Goal: Transaction & Acquisition: Purchase product/service

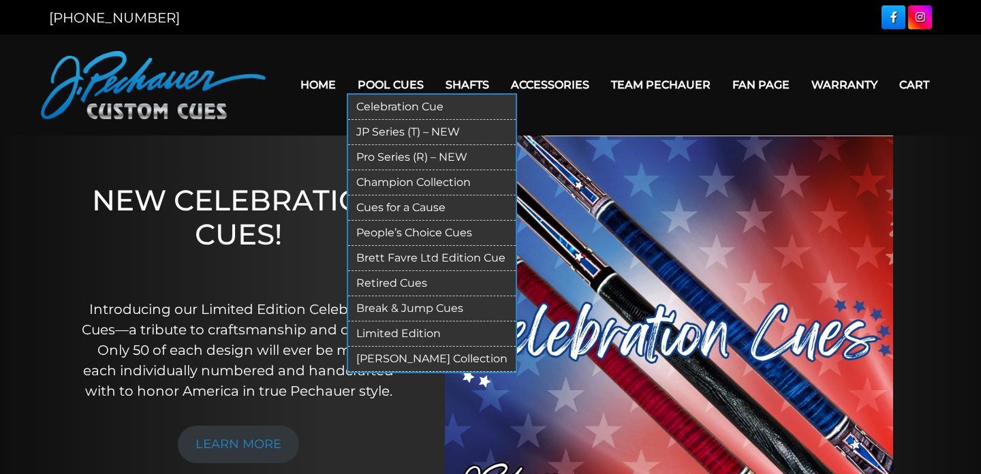
click at [403, 133] on link "JP Series (T) – NEW" at bounding box center [432, 132] width 168 height 25
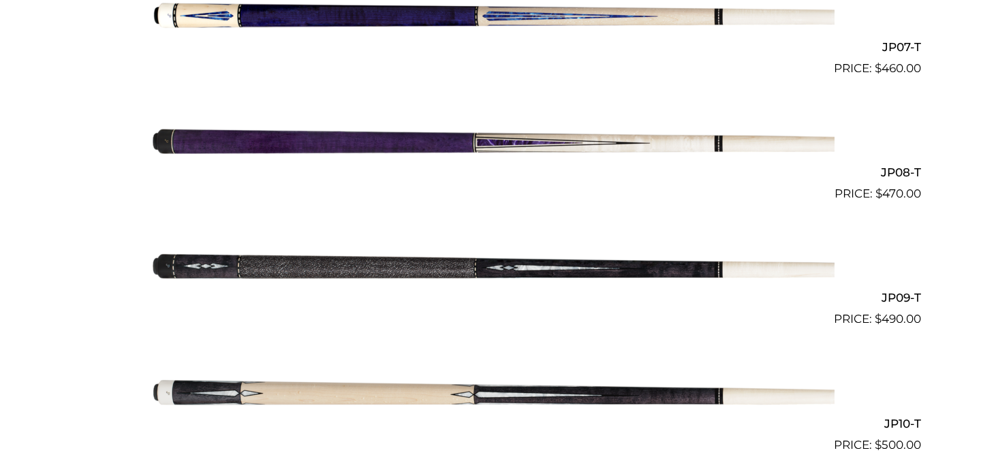
scroll to position [1305, 0]
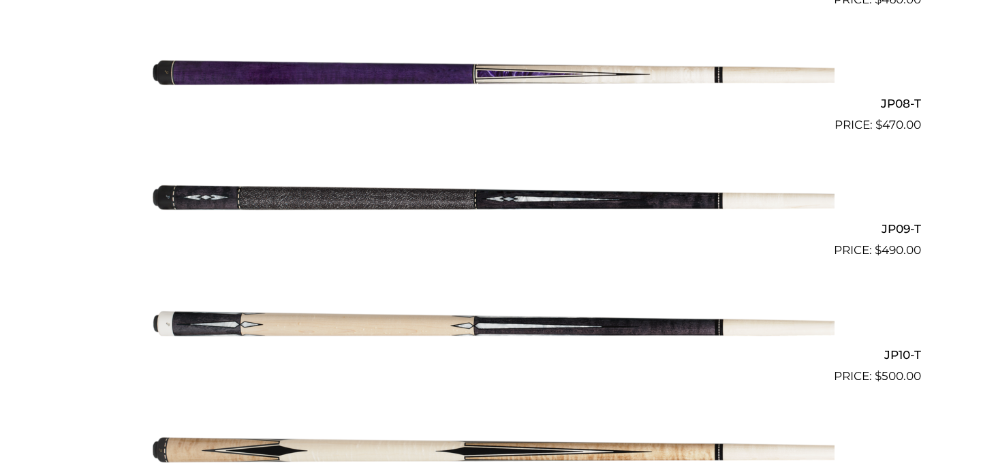
click at [413, 296] on img at bounding box center [490, 322] width 688 height 114
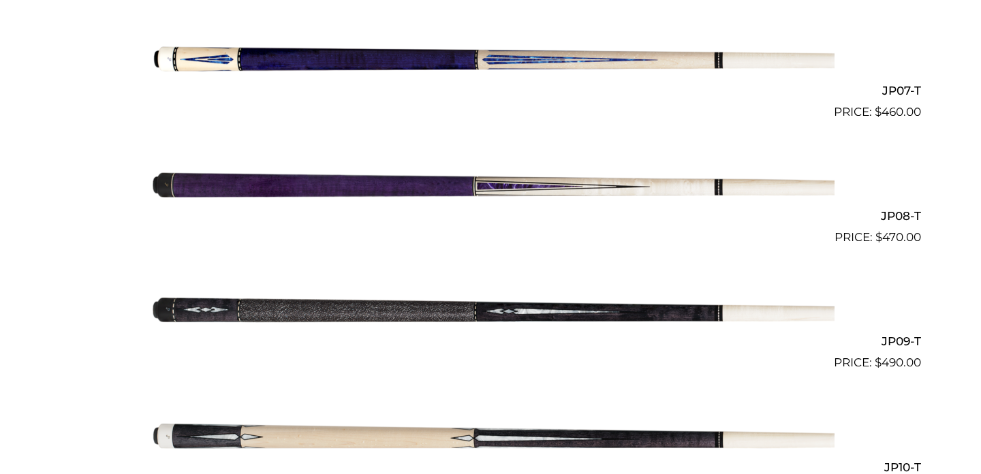
scroll to position [1171, 0]
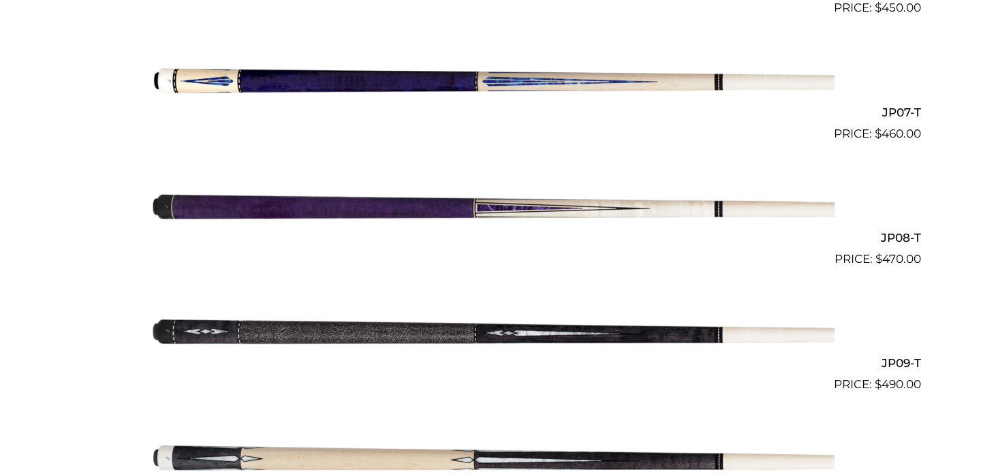
click at [475, 82] on img at bounding box center [490, 79] width 688 height 114
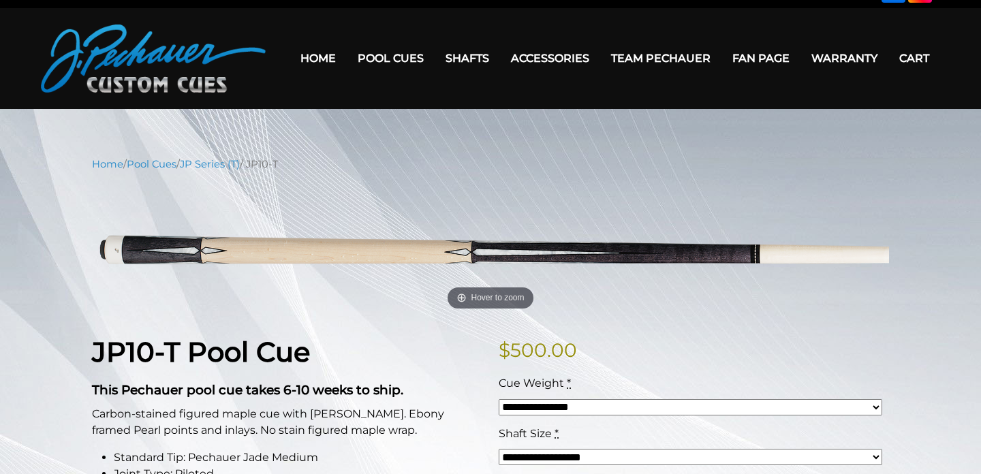
scroll to position [27, 0]
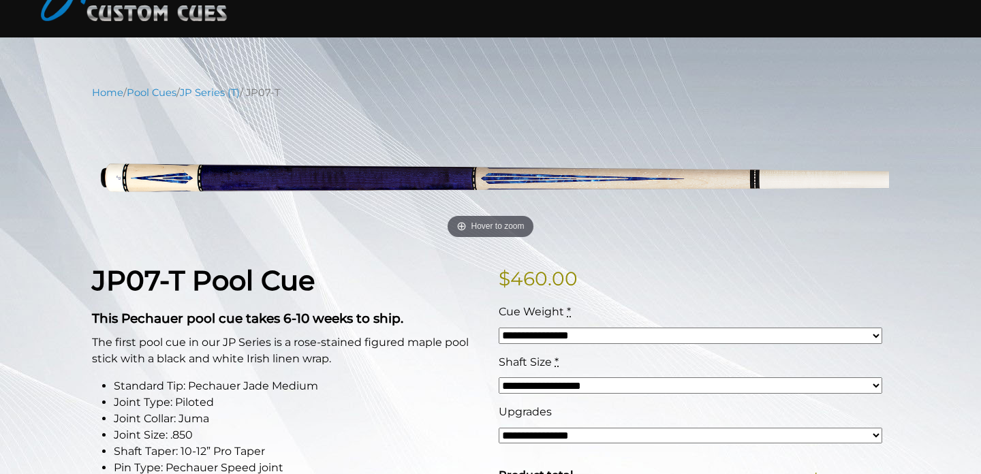
scroll to position [99, 0]
